Goal: Information Seeking & Learning: Learn about a topic

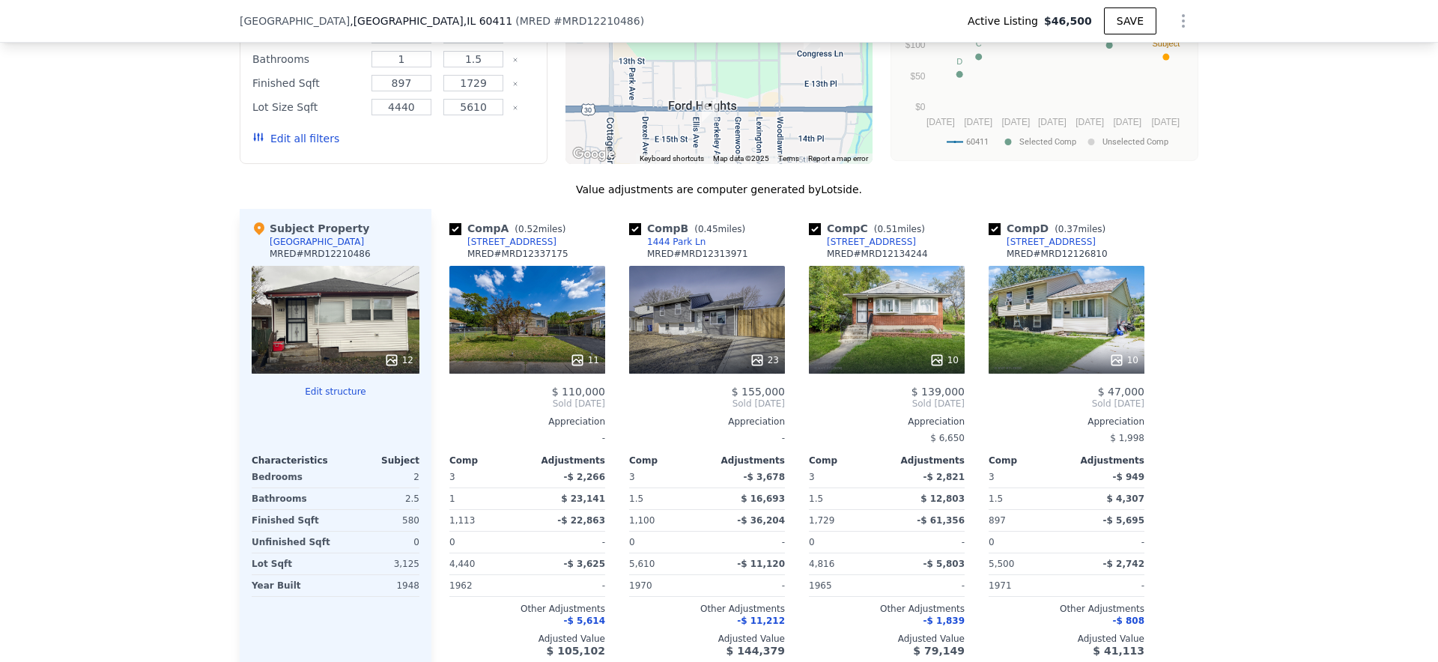
scroll to position [1374, 0]
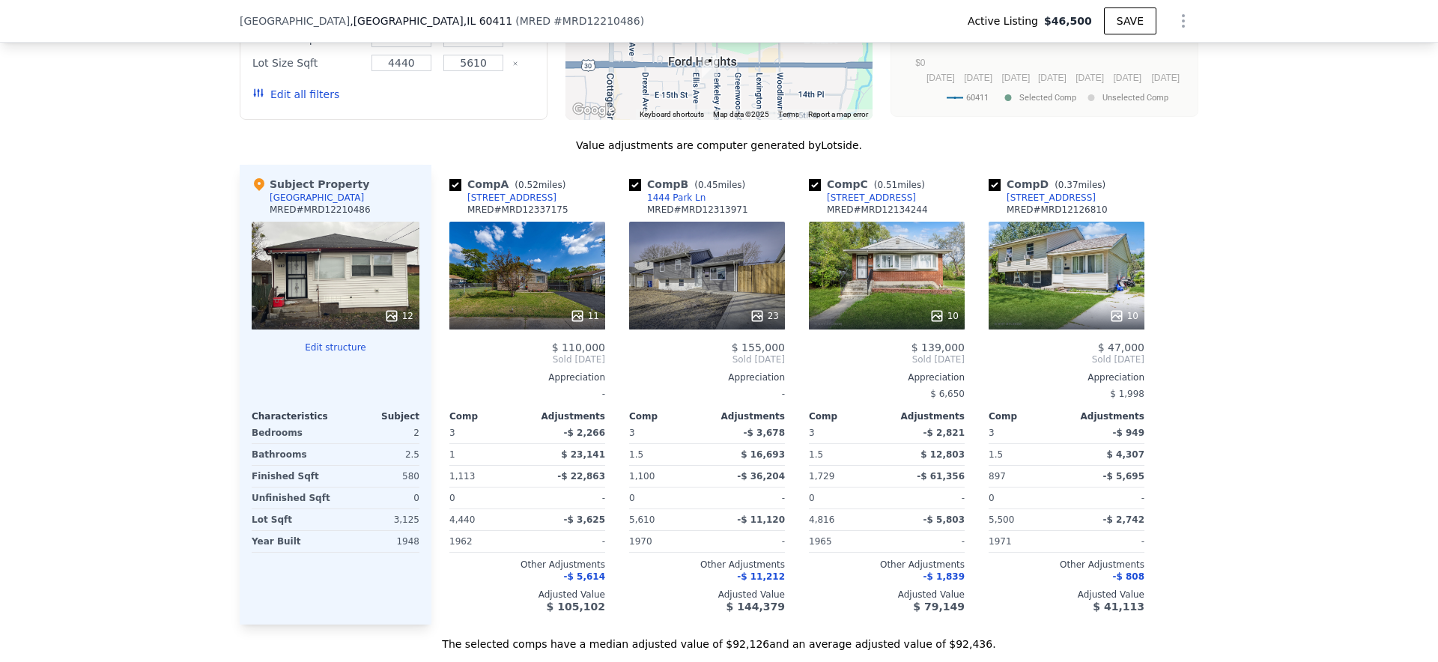
click at [1043, 195] on div "[STREET_ADDRESS]" at bounding box center [1051, 198] width 89 height 12
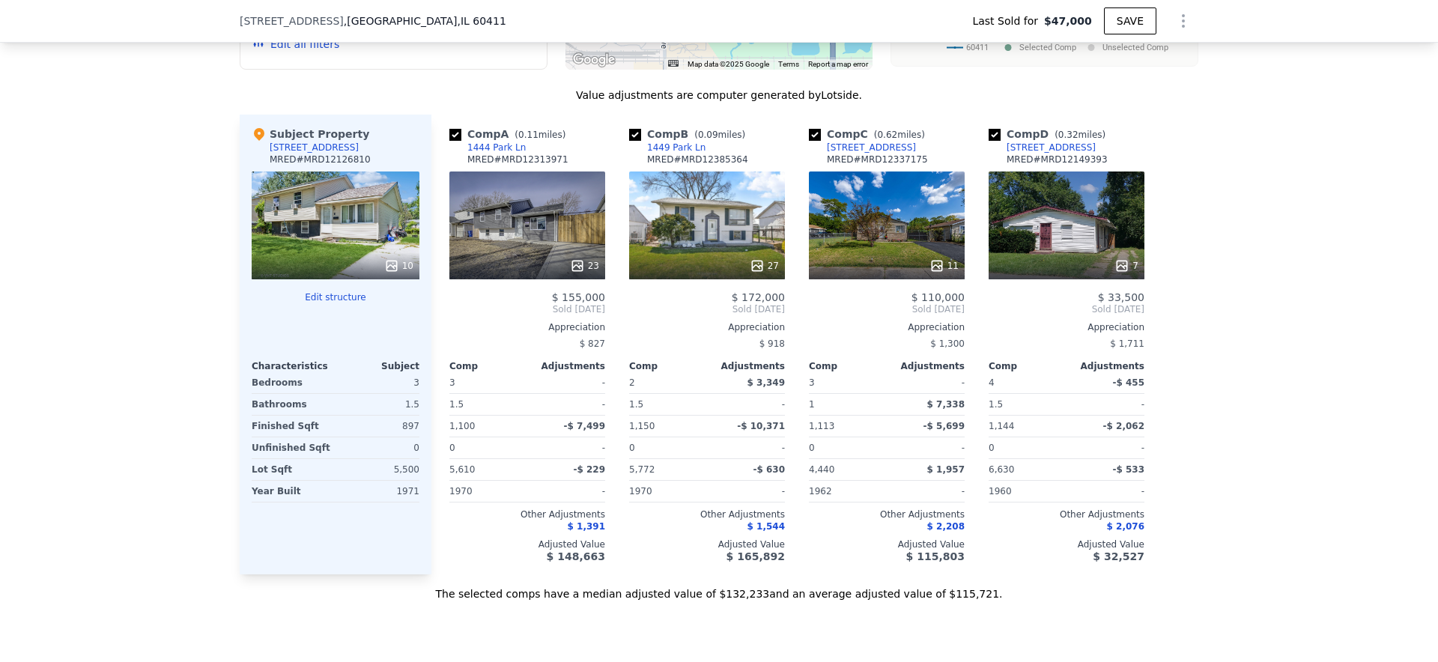
scroll to position [1565, 0]
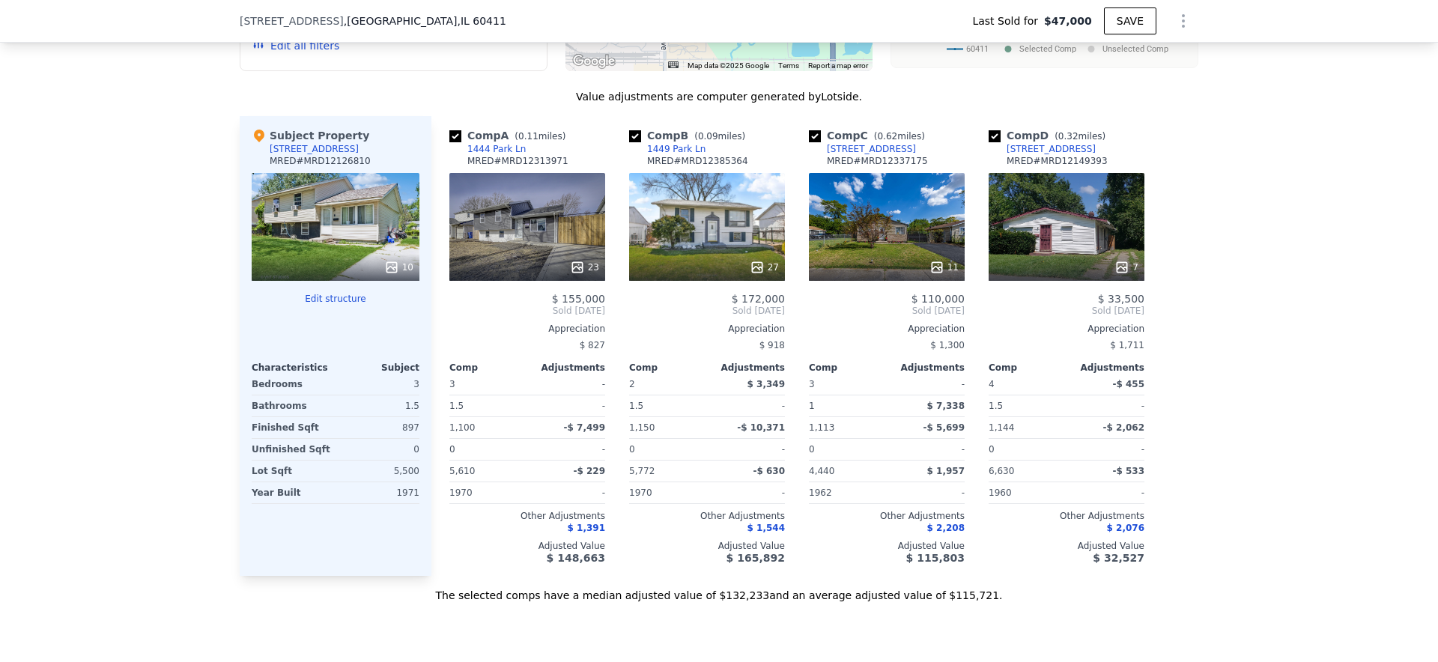
click at [1112, 294] on span "$ 33,500" at bounding box center [1121, 299] width 46 height 12
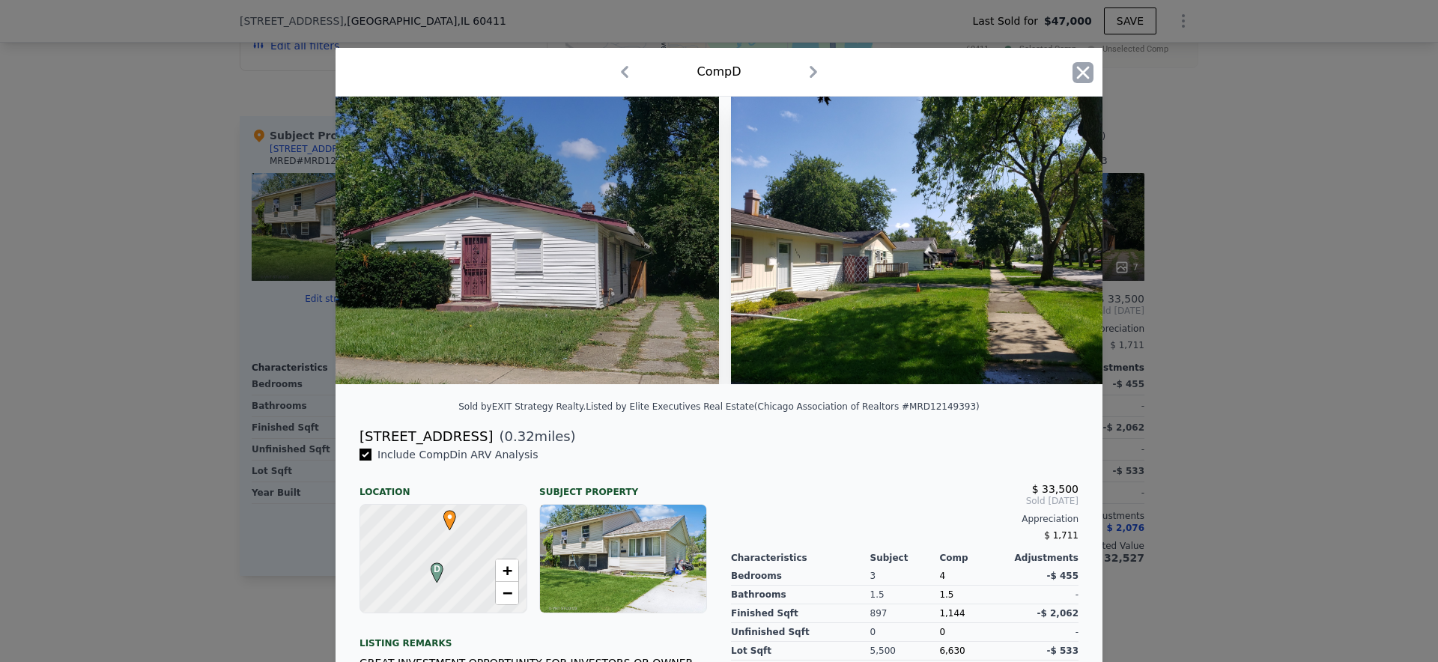
click at [1087, 67] on icon "button" at bounding box center [1083, 72] width 13 height 13
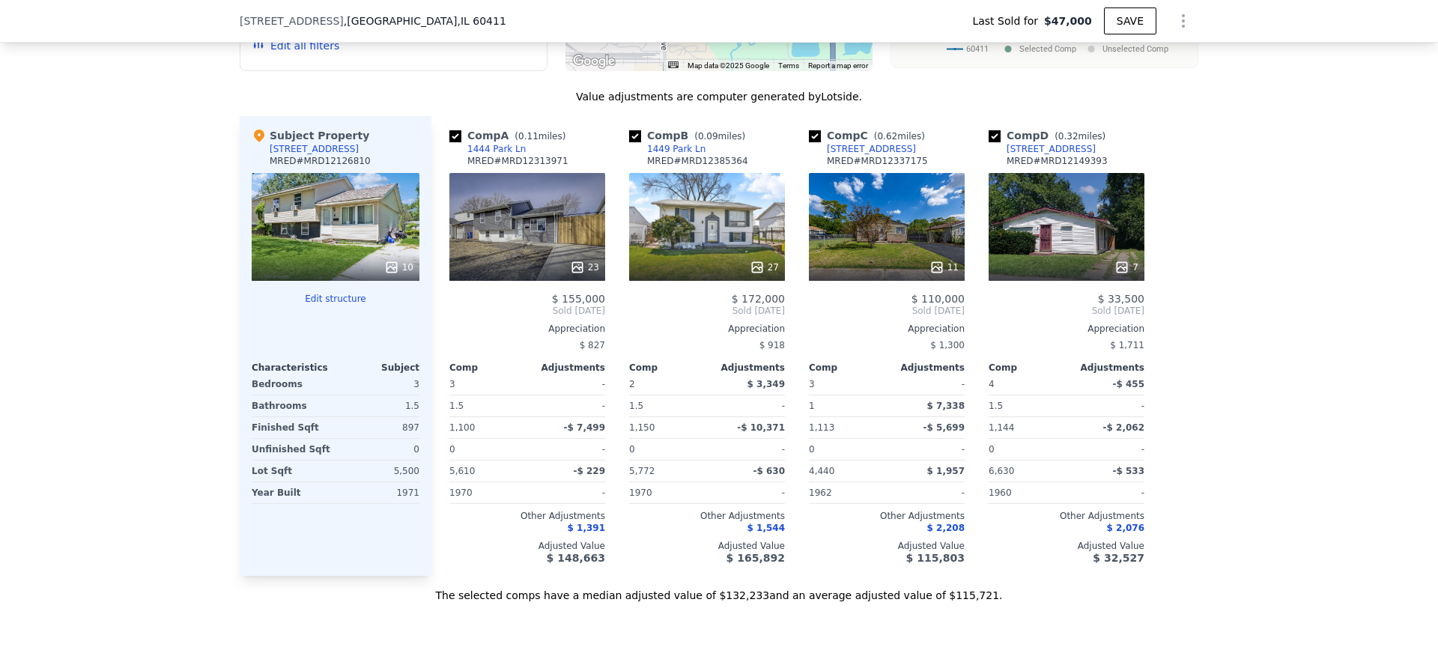
click at [1042, 145] on div "[STREET_ADDRESS]" at bounding box center [1051, 149] width 89 height 12
type input "$ 136,000"
type input "$ 76,766"
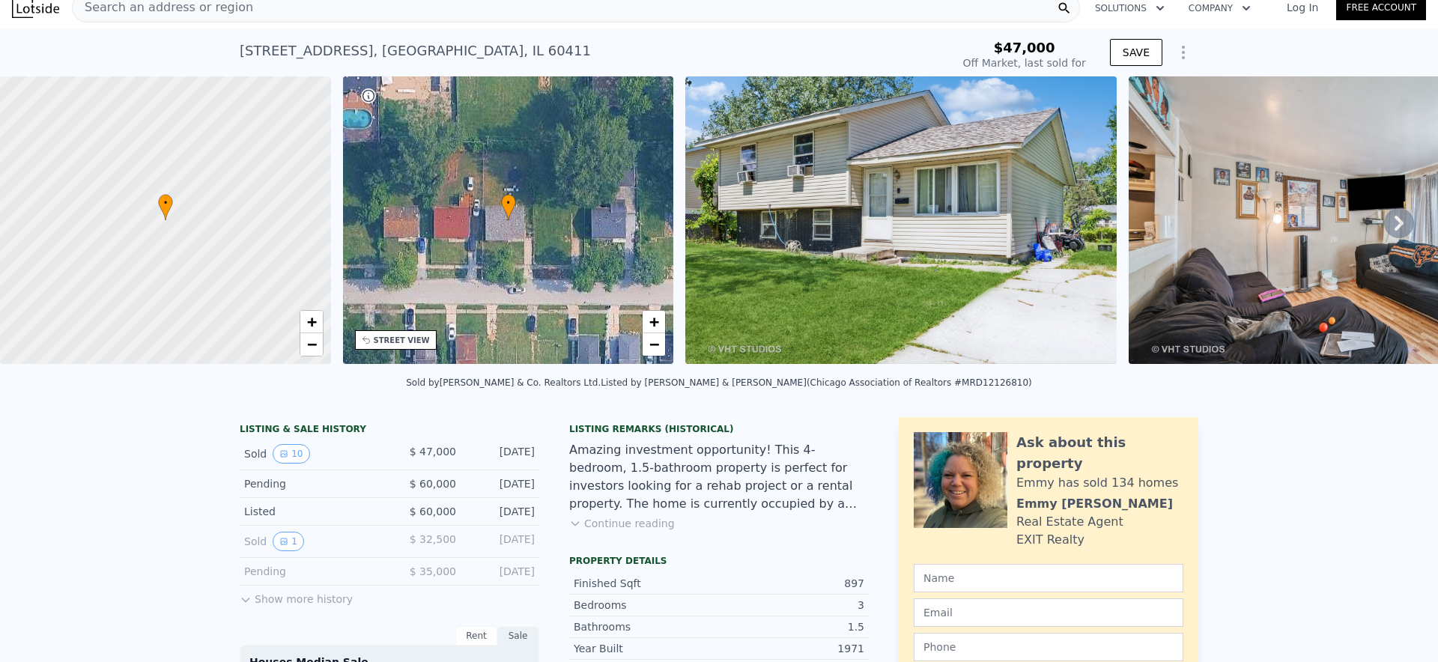
scroll to position [15, 0]
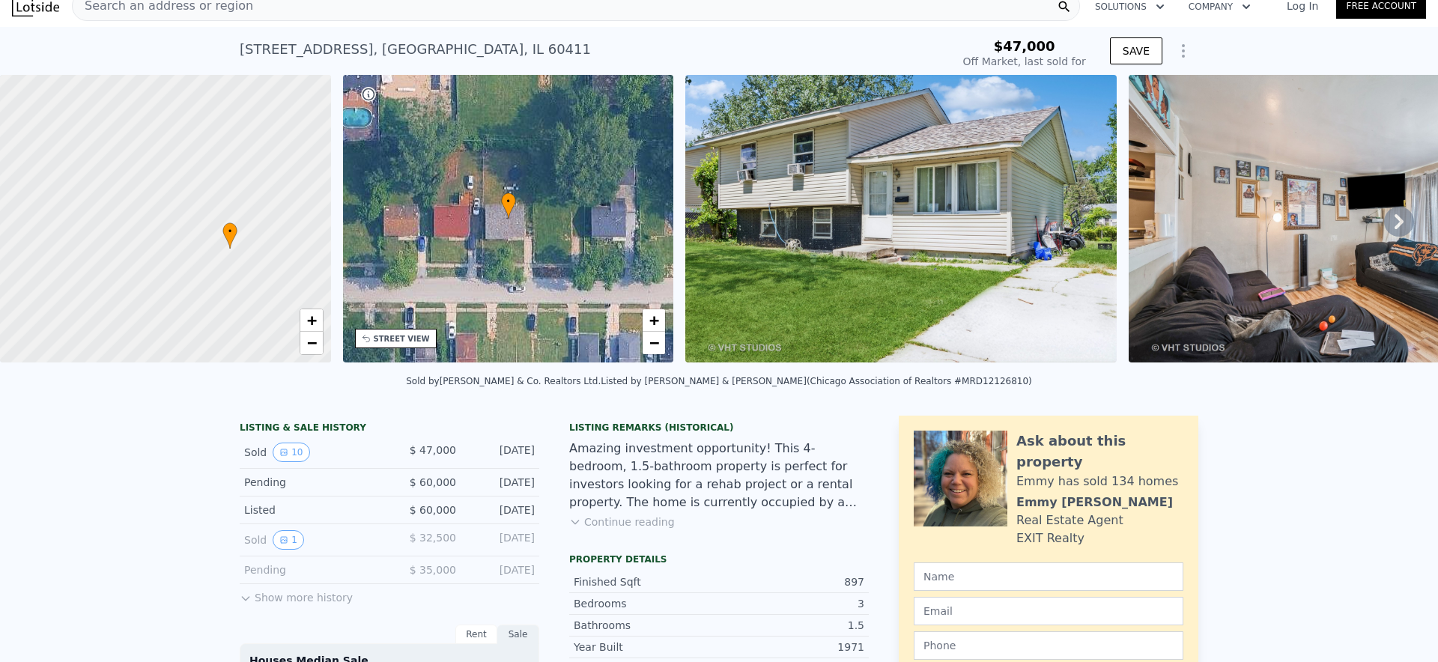
drag, startPoint x: 190, startPoint y: 254, endPoint x: 255, endPoint y: 284, distance: 71.0
click at [255, 284] on div at bounding box center [165, 218] width 397 height 345
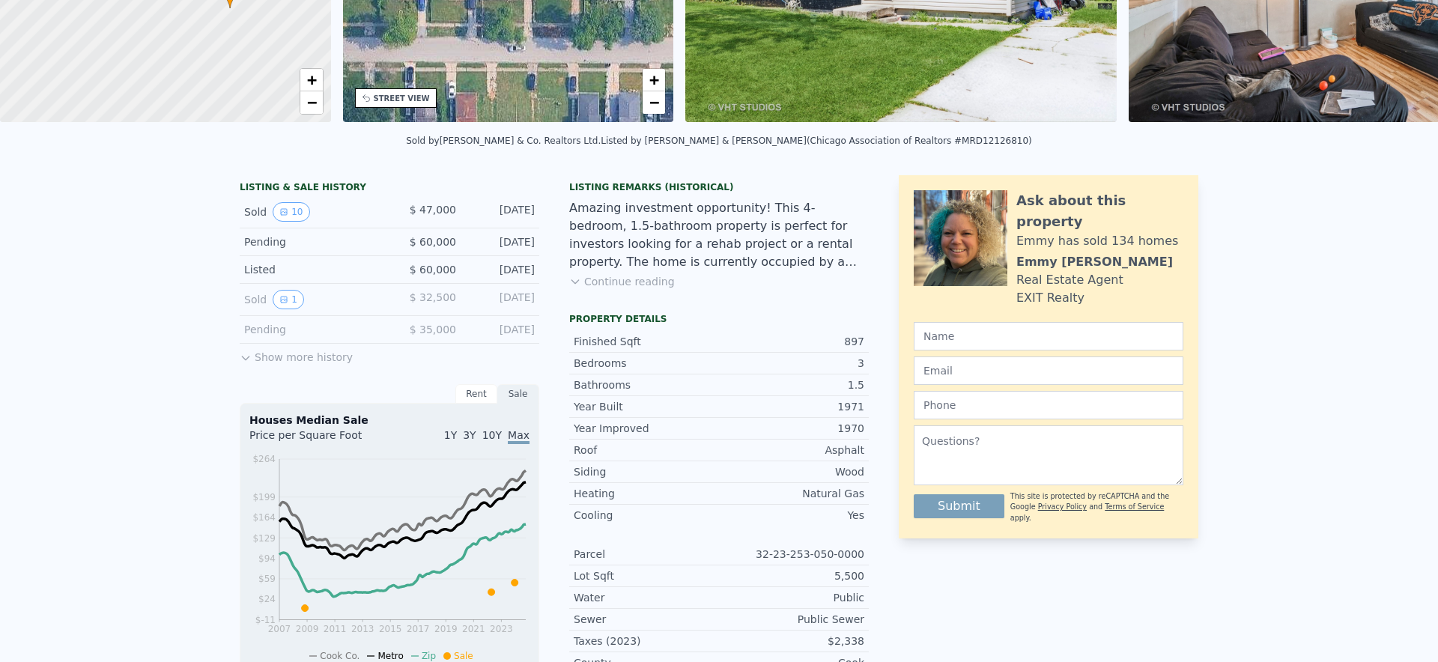
scroll to position [0, 0]
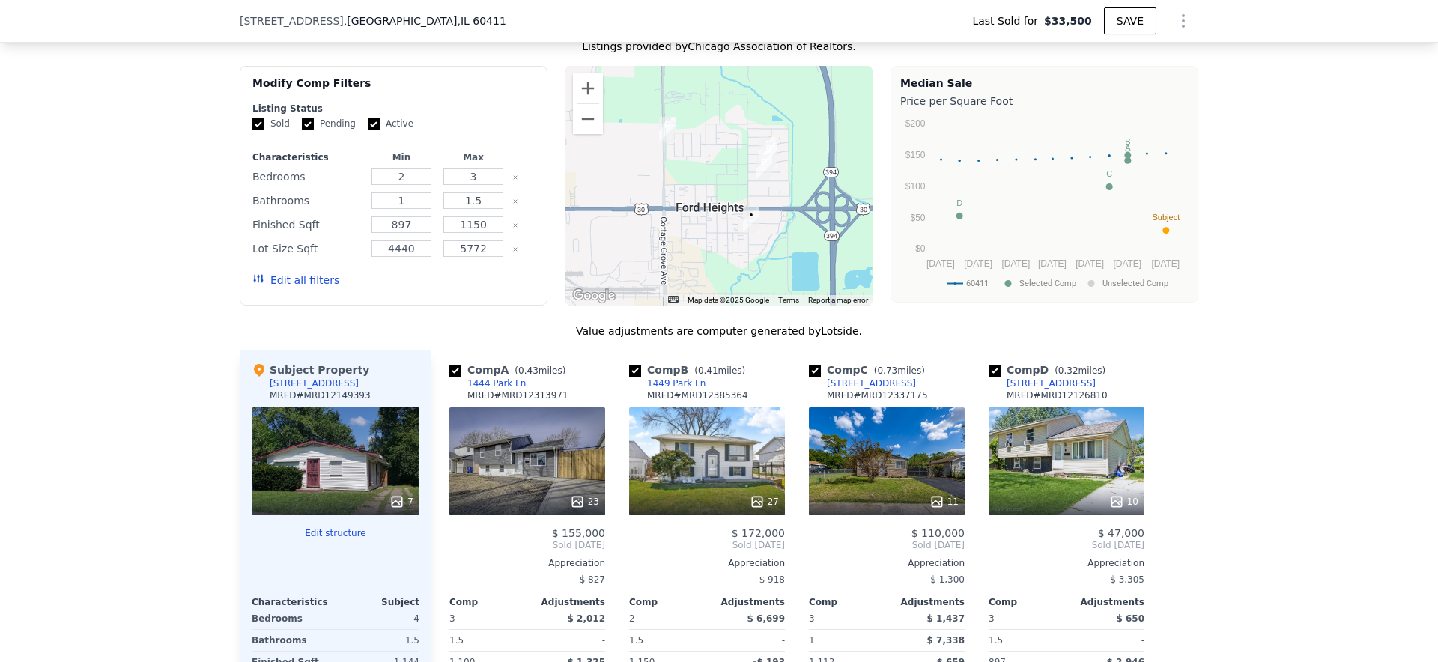
scroll to position [1309, 0]
